Goal: Information Seeking & Learning: Find specific page/section

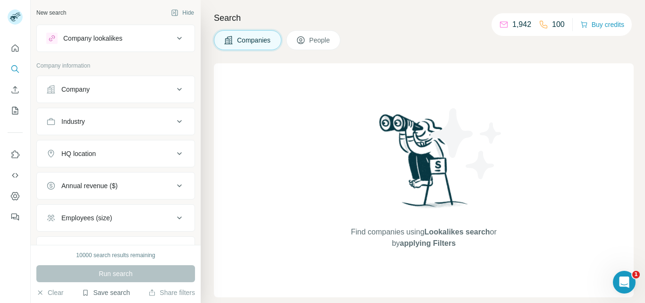
click at [100, 293] on button "Save search" at bounding box center [106, 292] width 48 height 9
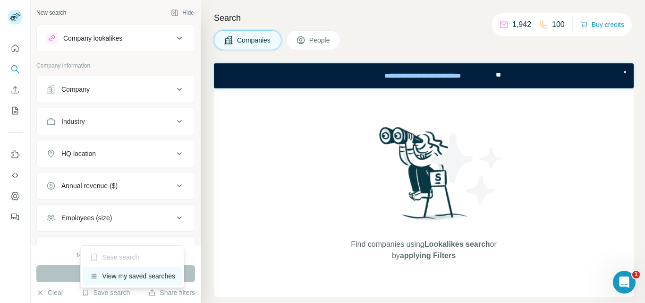
click at [140, 279] on div "View my saved searches" at bounding box center [133, 275] width 100 height 19
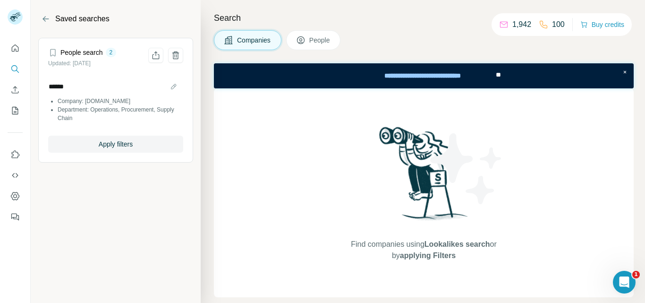
click at [84, 100] on li "Company: [DOMAIN_NAME]" at bounding box center [121, 101] width 126 height 9
click at [128, 148] on span "Apply filters" at bounding box center [116, 143] width 34 height 9
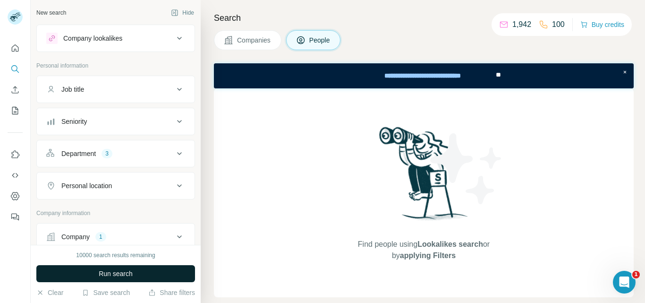
click at [135, 275] on button "Run search" at bounding box center [115, 273] width 159 height 17
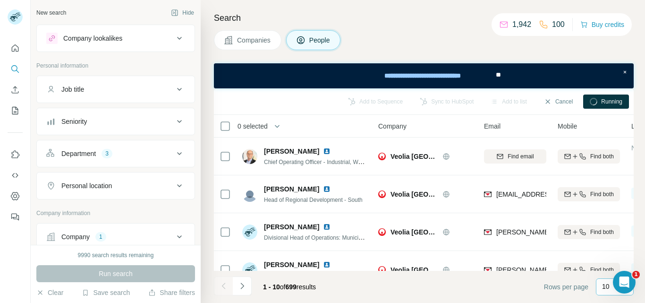
click at [601, 288] on div "10" at bounding box center [615, 286] width 38 height 17
click at [613, 213] on div "60" at bounding box center [615, 214] width 22 height 9
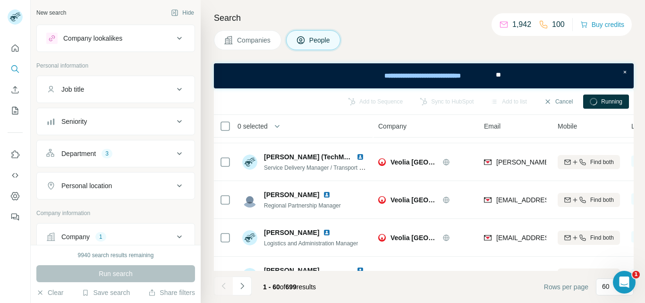
scroll to position [2139, 0]
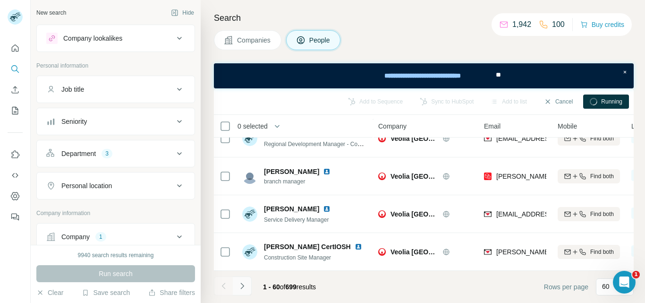
click at [246, 288] on icon "Navigate to next page" at bounding box center [242, 285] width 9 height 9
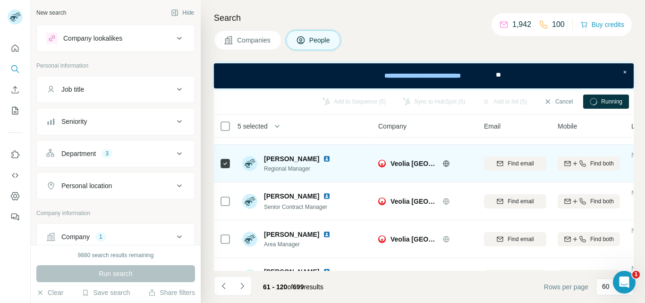
scroll to position [236, 0]
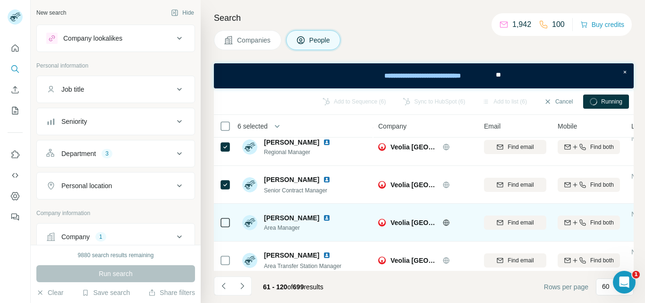
click at [220, 223] on icon at bounding box center [225, 222] width 11 height 11
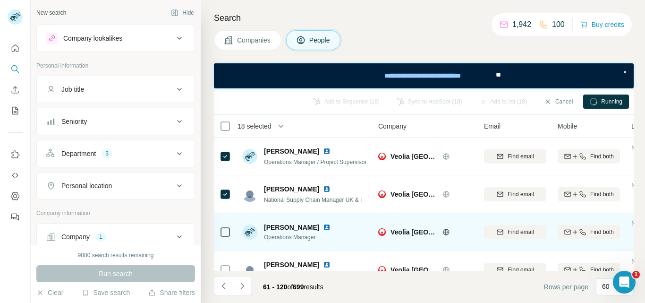
scroll to position [803, 0]
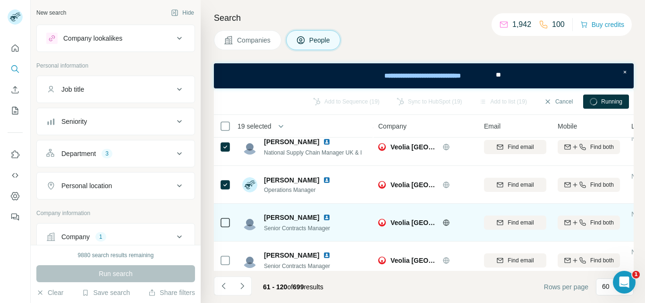
click at [219, 223] on td at bounding box center [225, 223] width 23 height 38
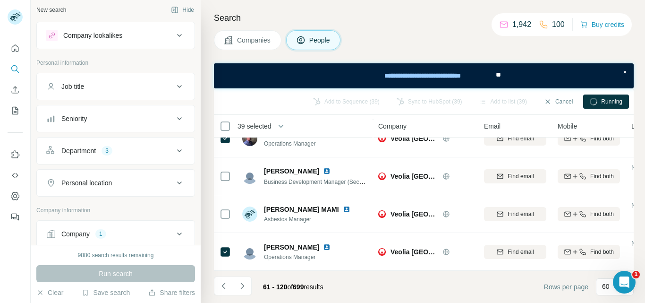
scroll to position [0, 0]
